Goal: Task Accomplishment & Management: Complete application form

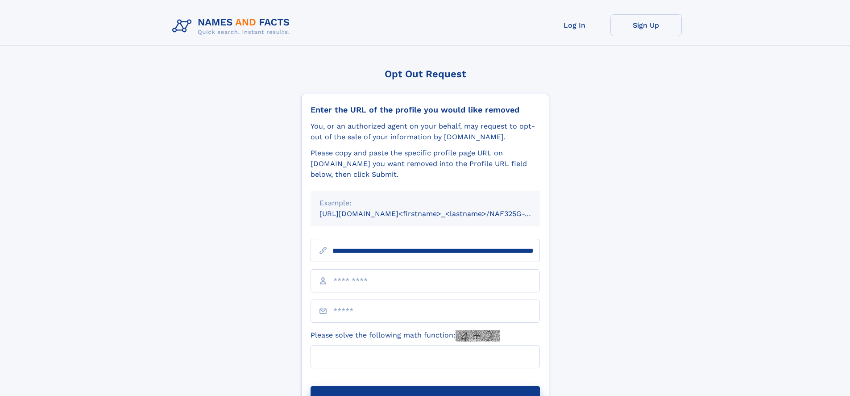
scroll to position [0, 104]
type input "**********"
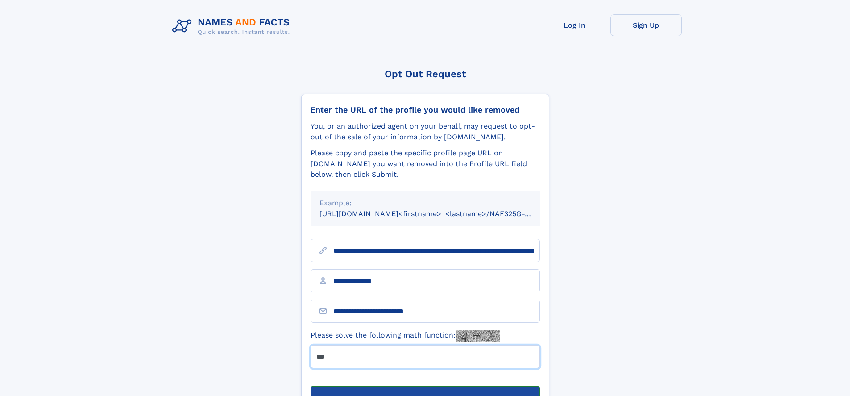
type input "***"
click at [425, 386] on button "Submit Opt Out Request" at bounding box center [425, 400] width 229 height 29
